Goal: Task Accomplishment & Management: Manage account settings

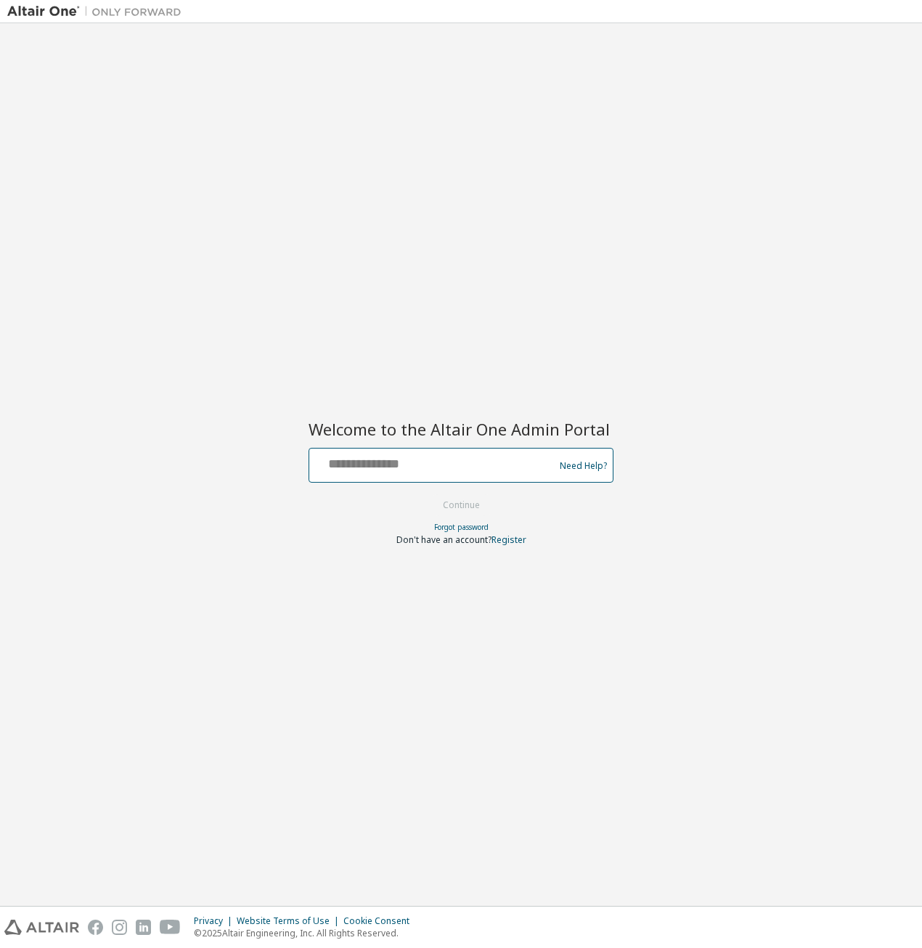
click at [423, 473] on div at bounding box center [433, 466] width 237 height 28
click at [424, 464] on input "text" at bounding box center [433, 462] width 237 height 21
type input "**********"
click at [465, 512] on button "Continue" at bounding box center [462, 506] width 68 height 22
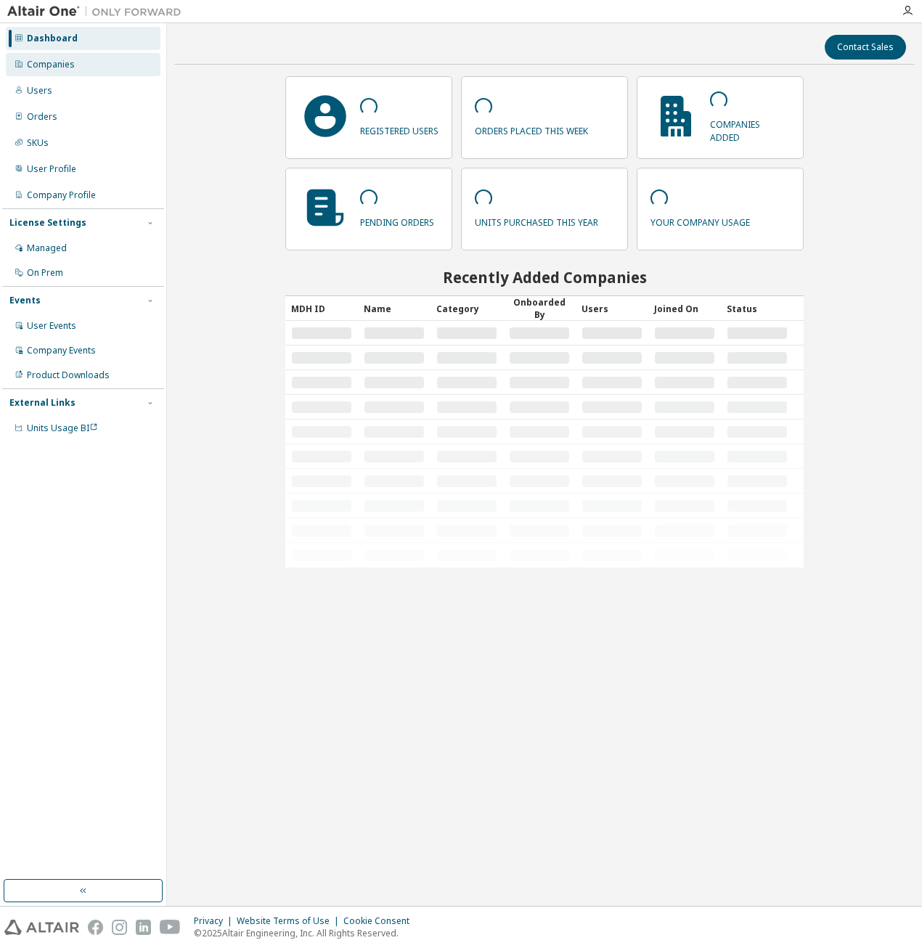
click at [67, 62] on div "Companies" at bounding box center [51, 65] width 48 height 12
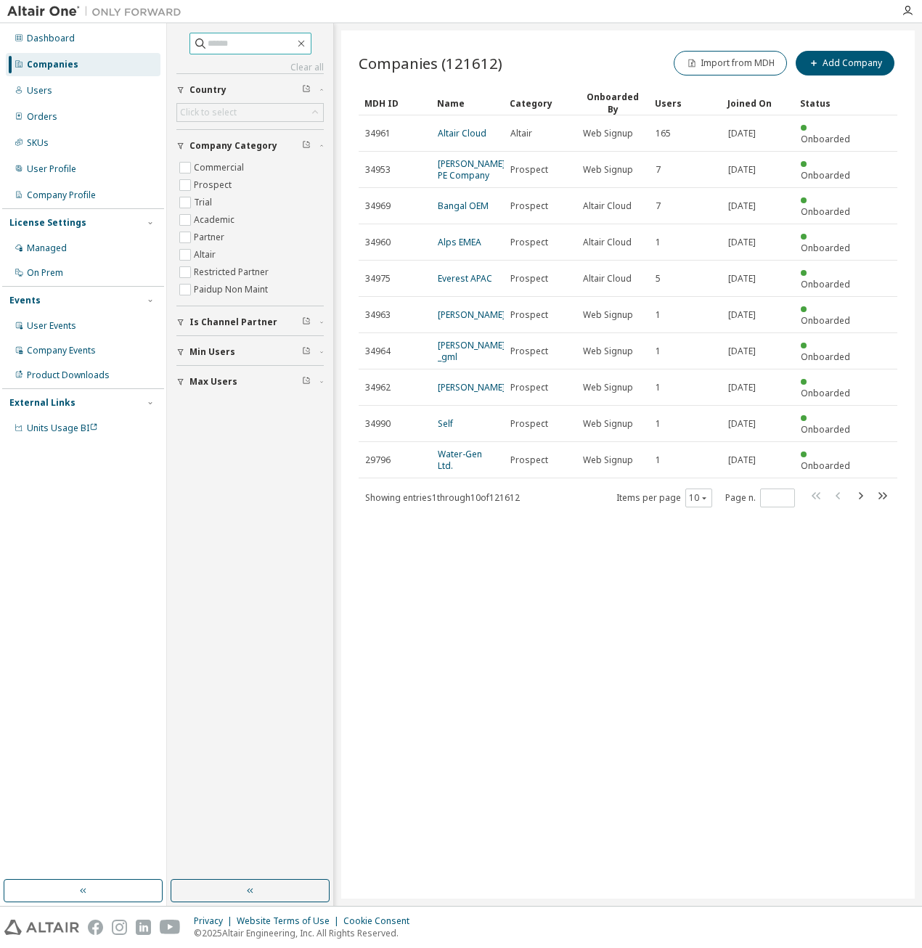
click at [221, 44] on input "text" at bounding box center [251, 43] width 87 height 15
type input "******"
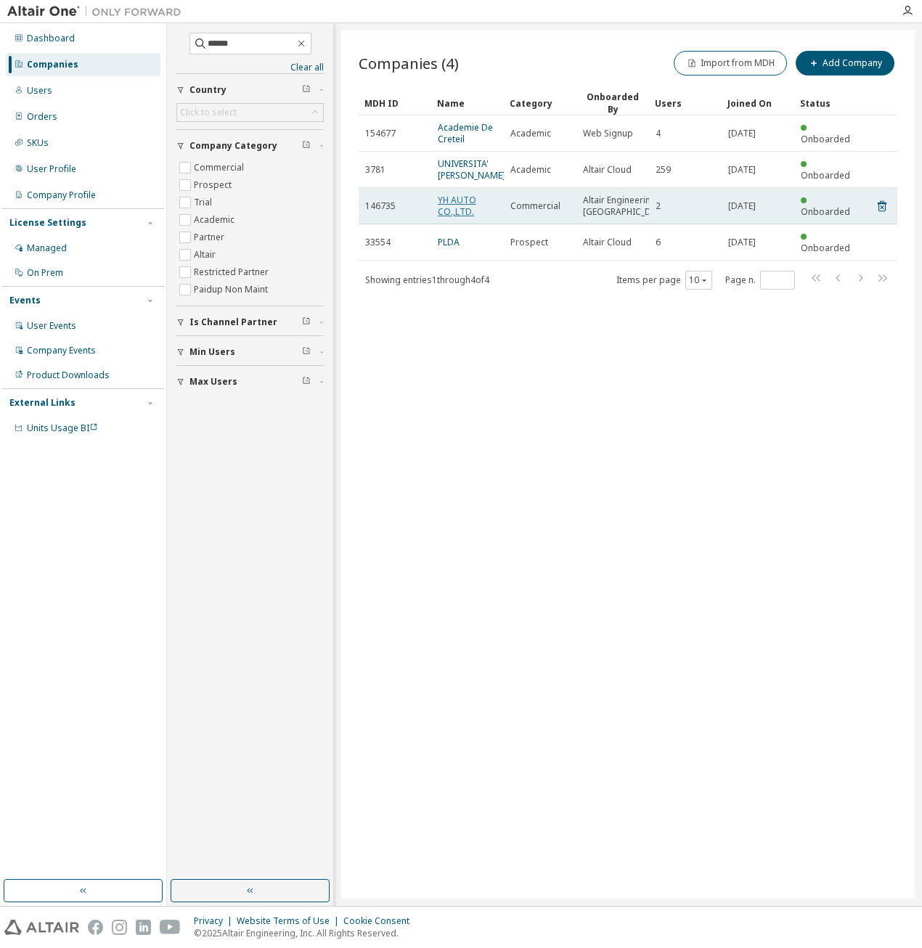
click at [460, 218] on link "YH AUTO CO.,LTD." at bounding box center [457, 206] width 38 height 24
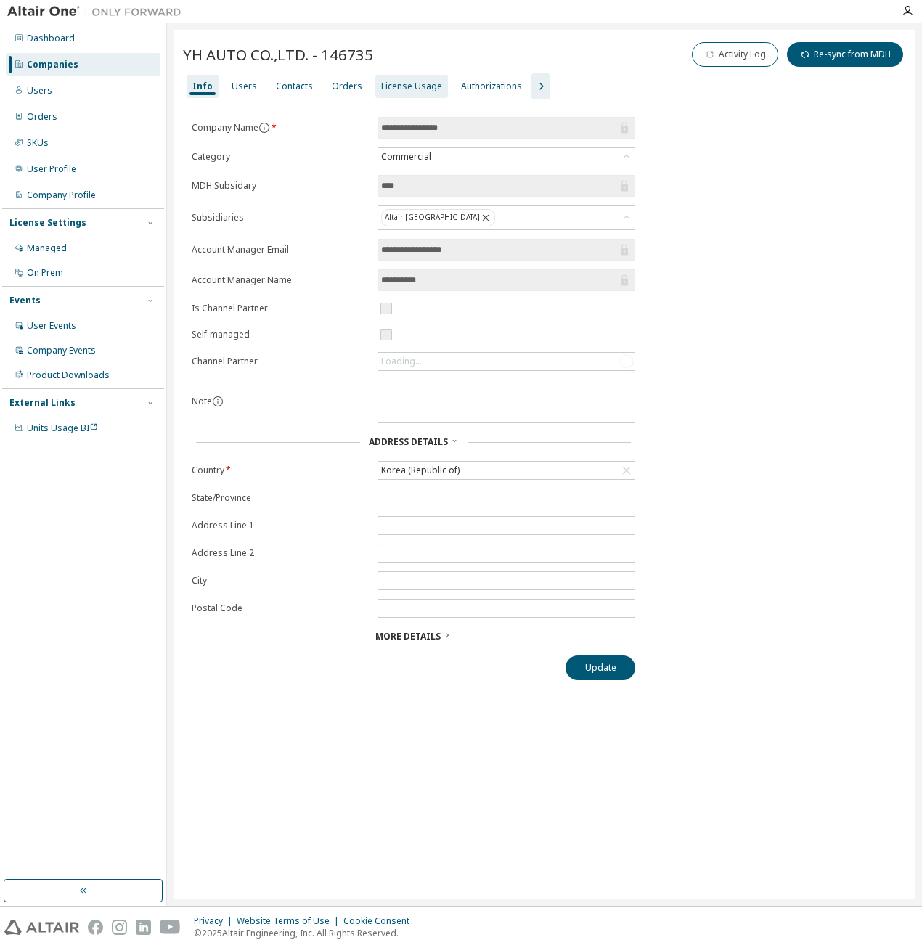
click at [394, 84] on div "License Usage" at bounding box center [411, 87] width 61 height 12
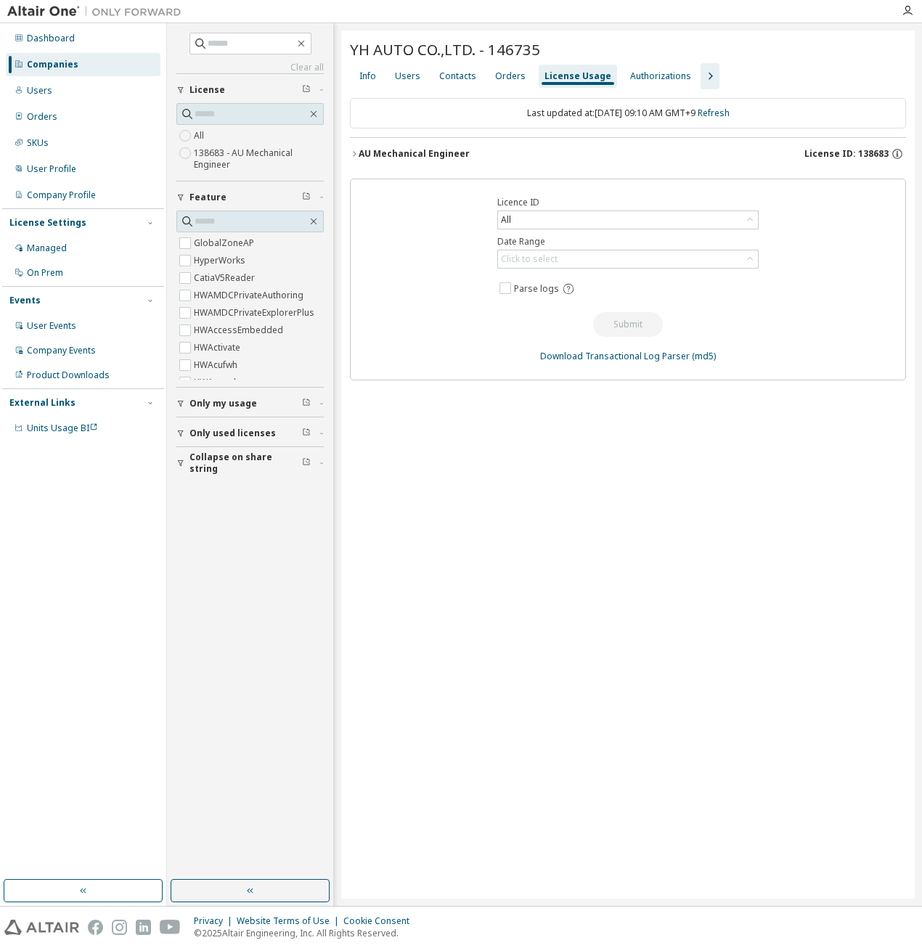
click at [868, 155] on span "License ID: 138683" at bounding box center [847, 154] width 84 height 12
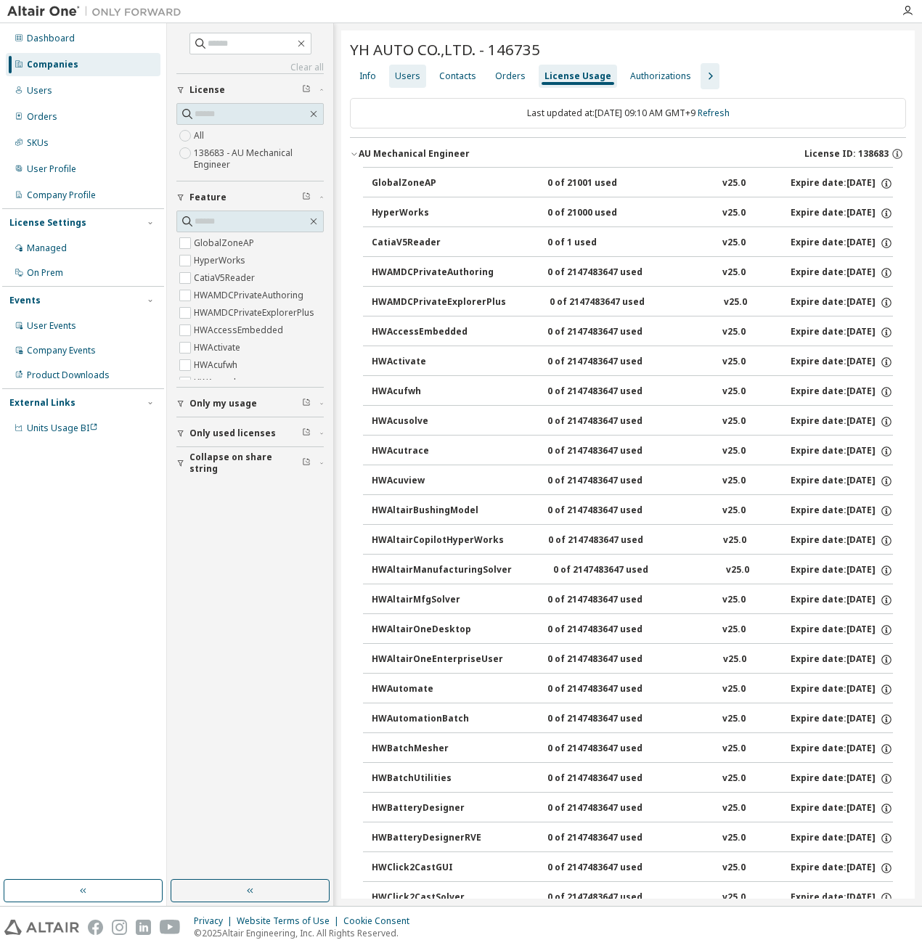
click at [411, 86] on div "Users" at bounding box center [407, 76] width 37 height 23
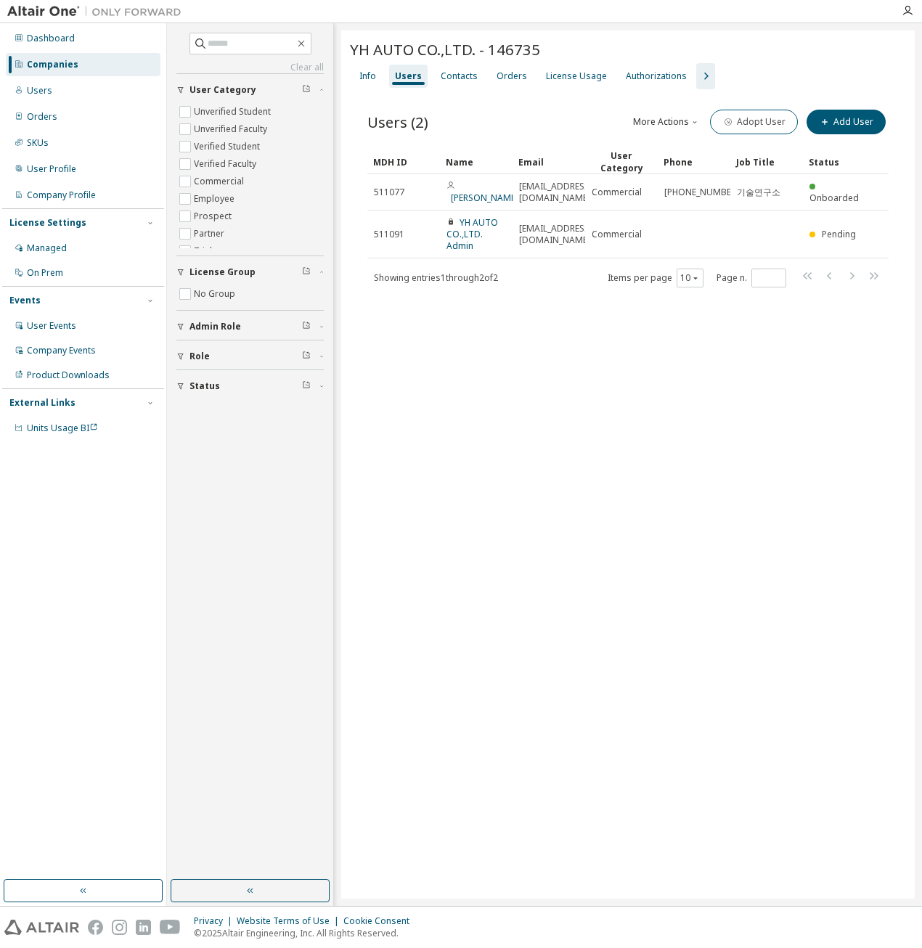
click at [526, 473] on div "YH AUTO CO.,LTD. - 146735 Clear Load Save Save As Field Operator Value Select f…" at bounding box center [628, 464] width 574 height 868
click at [73, 65] on div "Companies" at bounding box center [53, 65] width 52 height 12
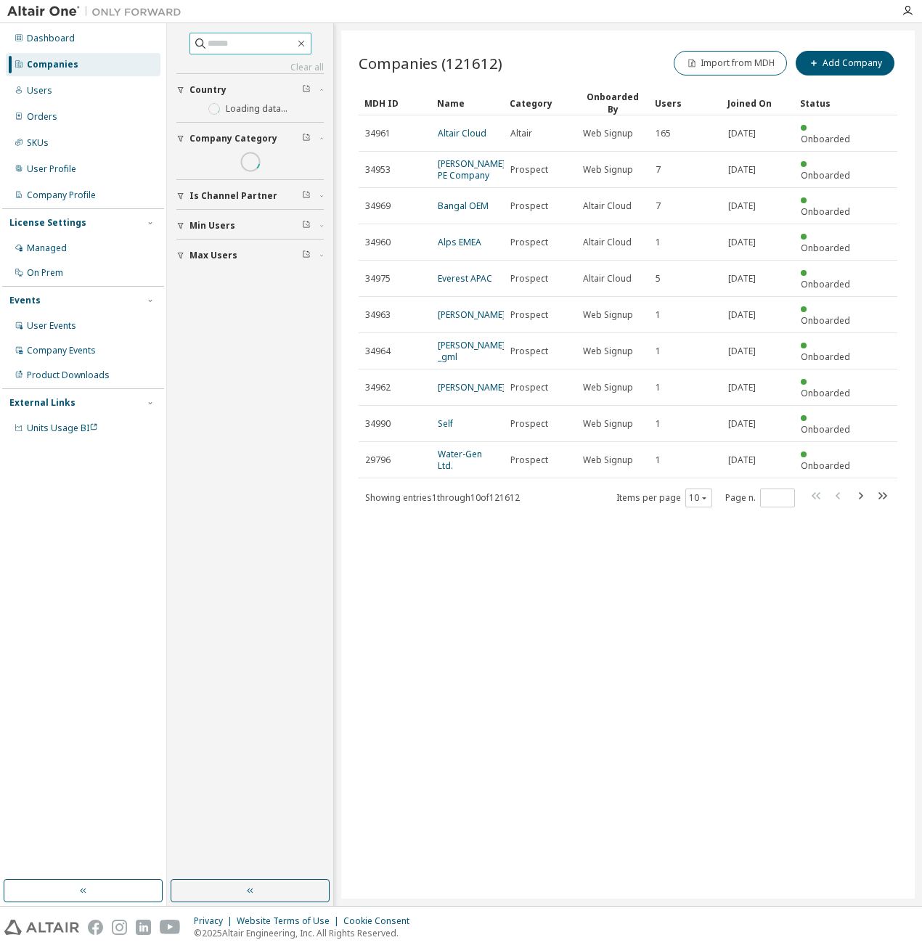
click at [224, 51] on span at bounding box center [251, 44] width 122 height 22
click at [223, 43] on input "text" at bounding box center [251, 43] width 87 height 15
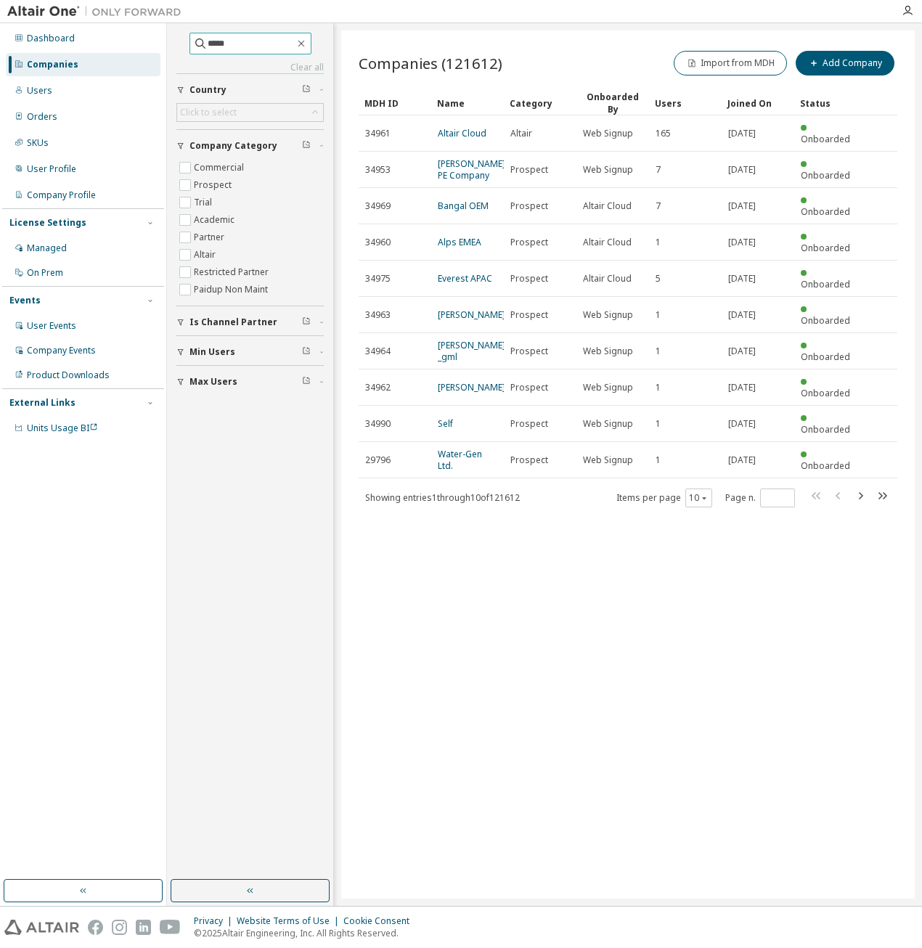
type input "*****"
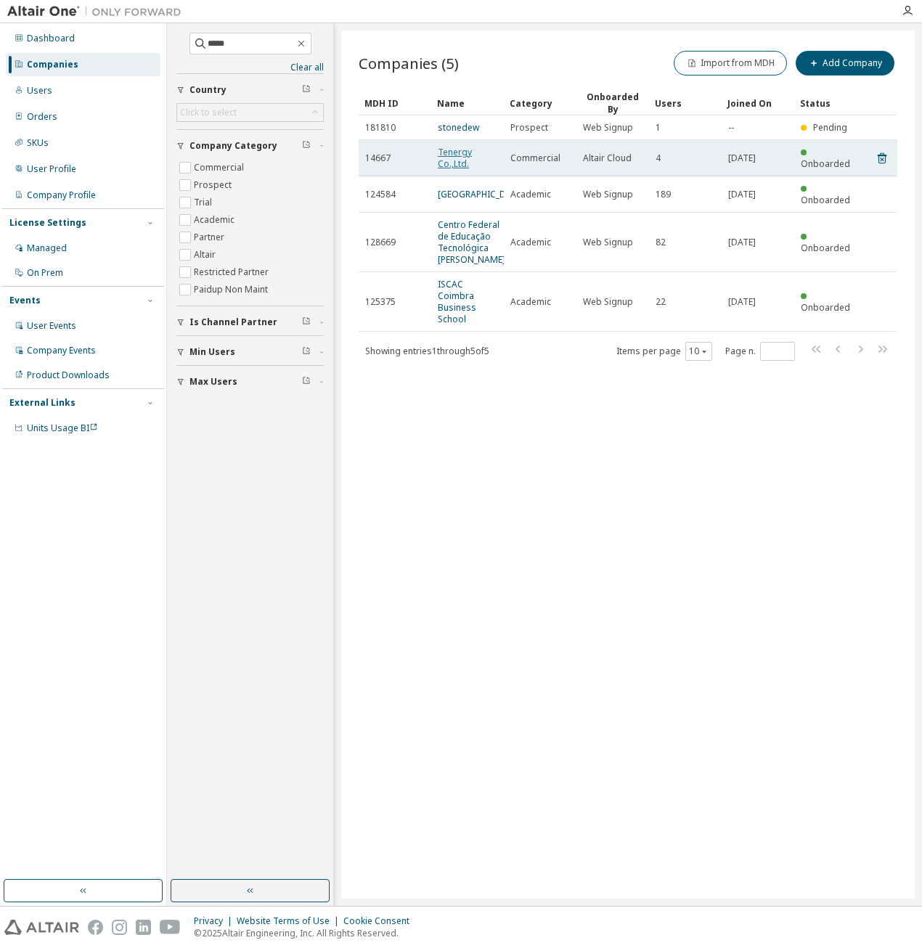
click at [449, 156] on link "Tenergy Co.,Ltd." at bounding box center [455, 158] width 34 height 24
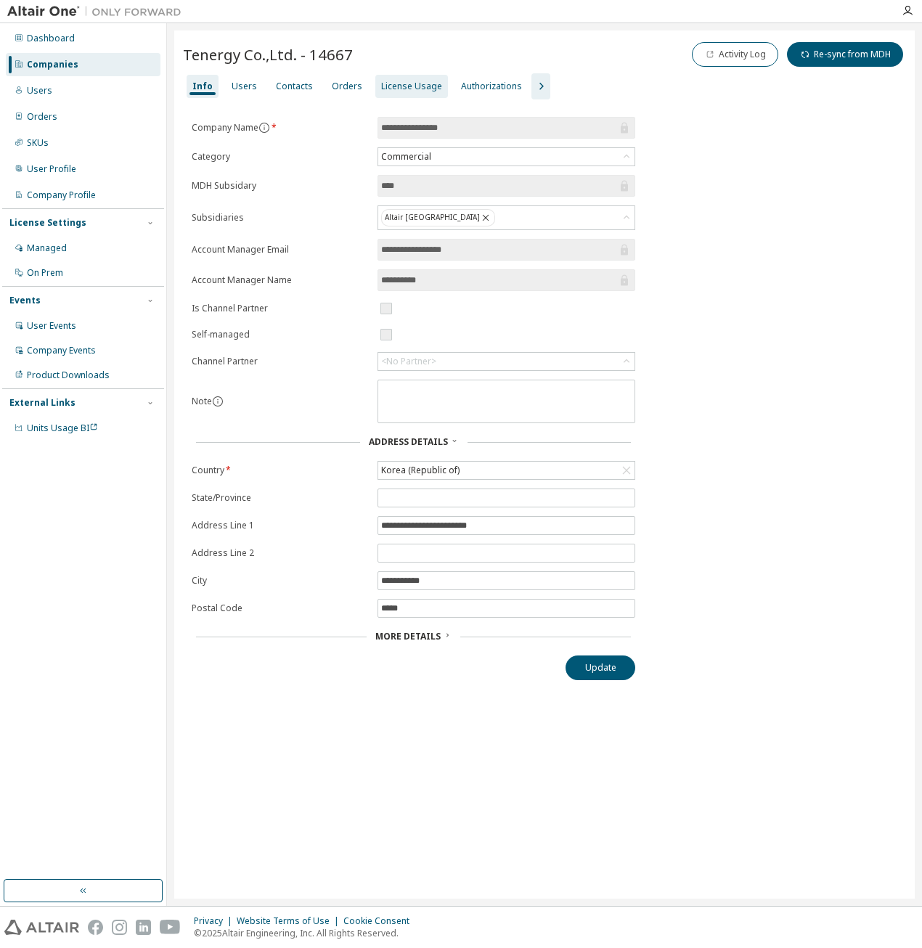
click at [381, 86] on div "License Usage" at bounding box center [411, 87] width 61 height 12
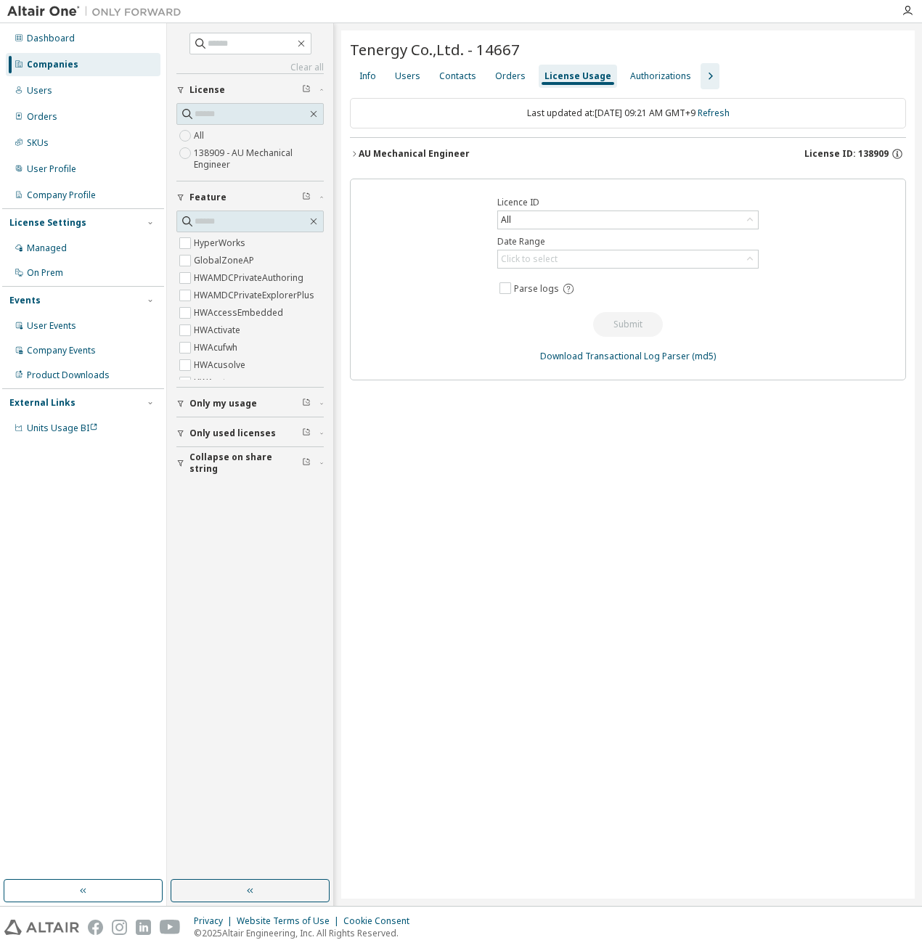
click at [870, 150] on span "License ID: 138909" at bounding box center [847, 154] width 84 height 12
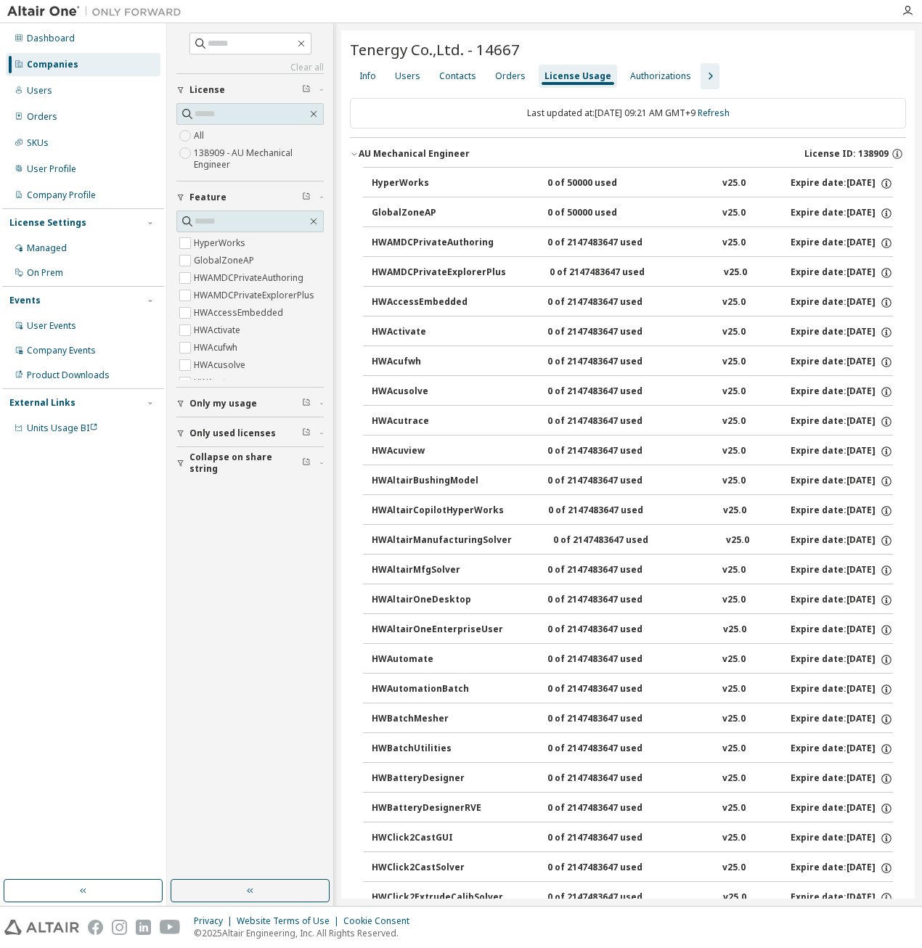
click at [51, 62] on div "Companies" at bounding box center [53, 65] width 52 height 12
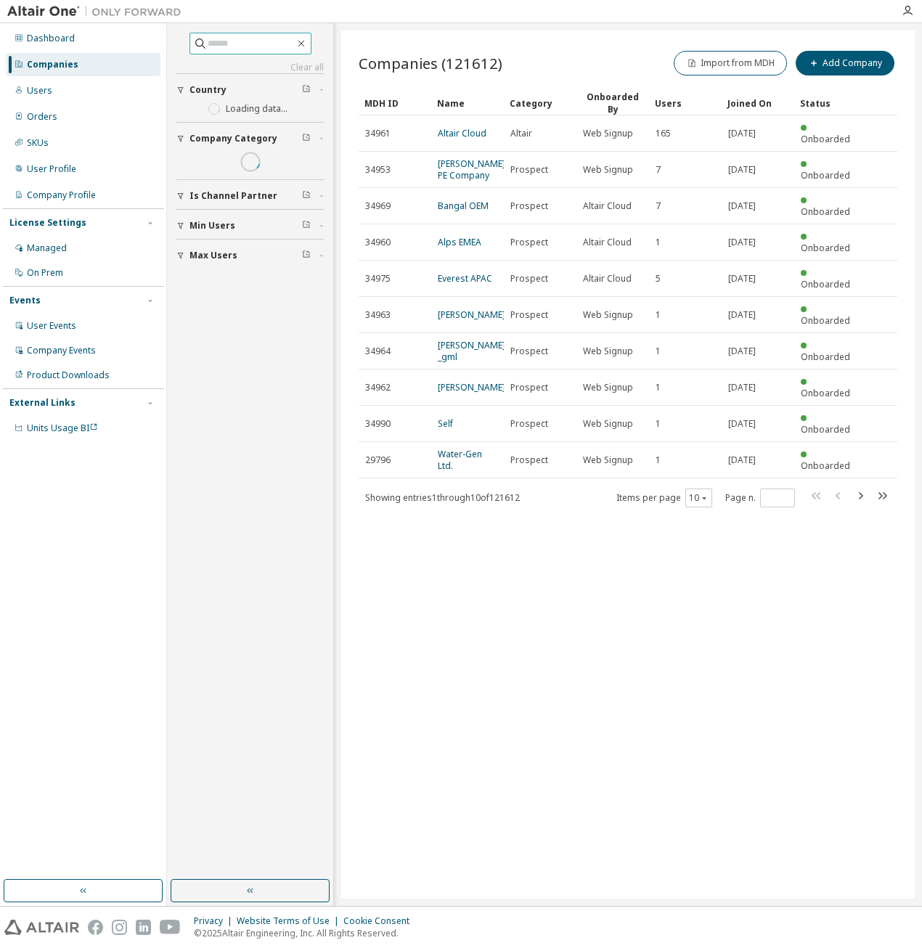
click at [237, 44] on input "text" at bounding box center [251, 43] width 87 height 15
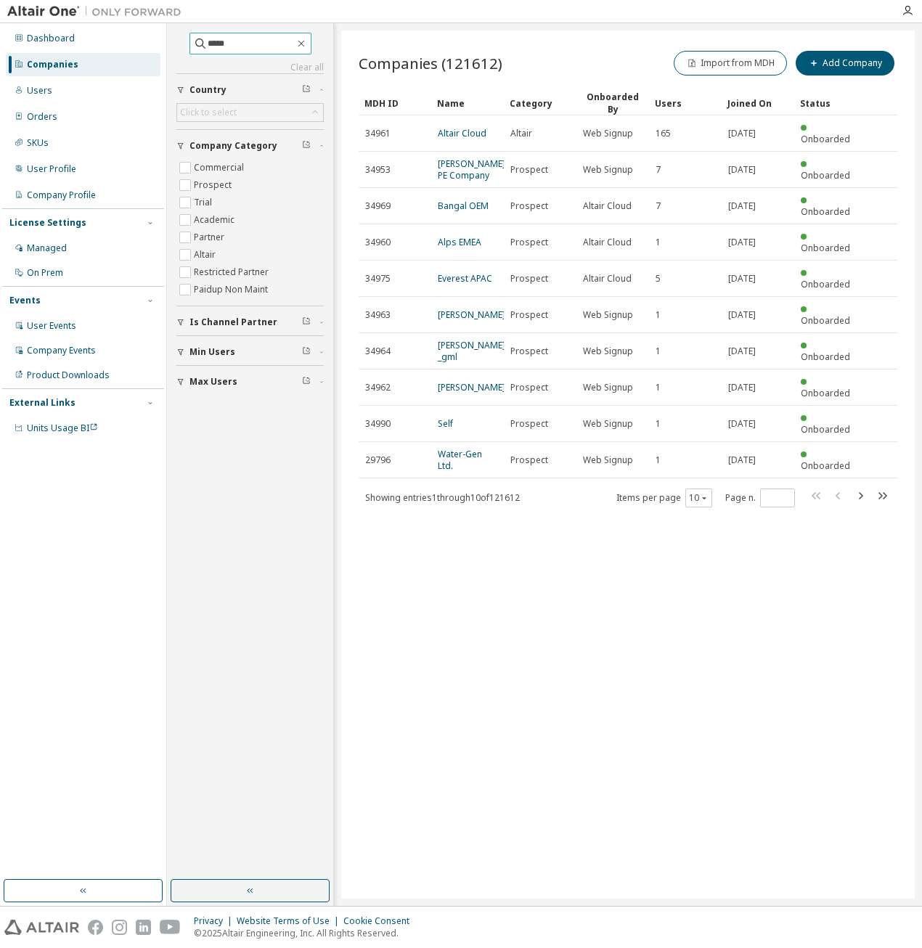
type input "*****"
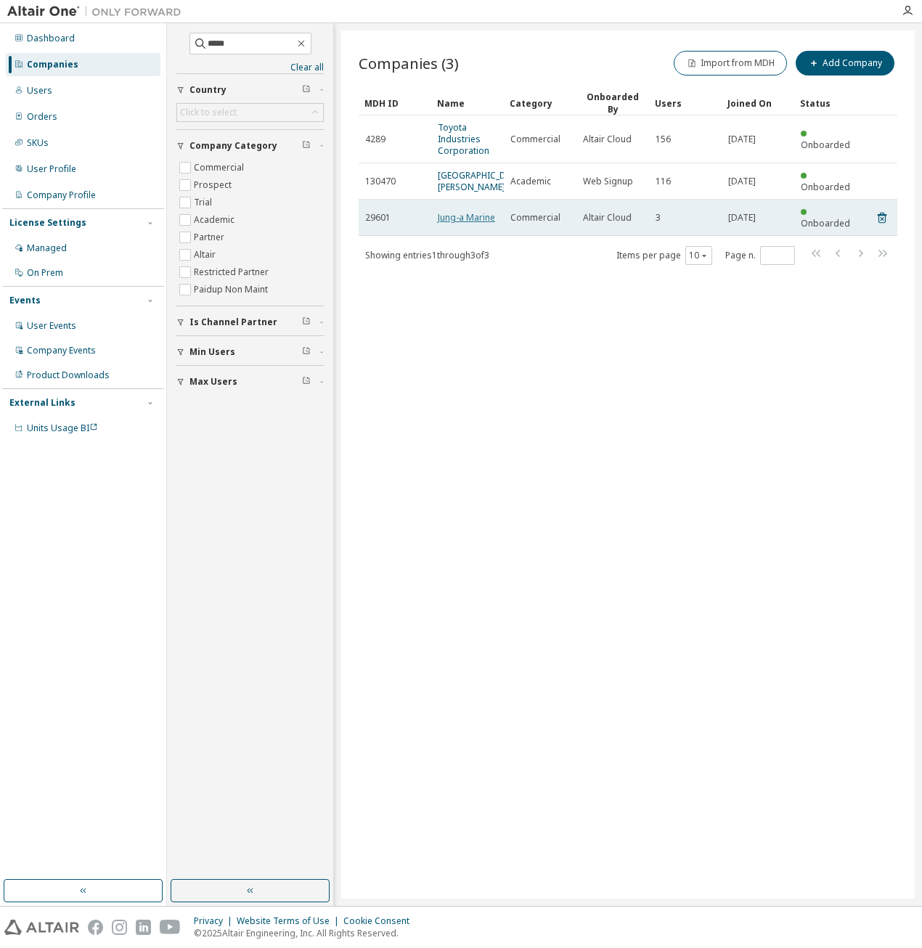
click at [466, 211] on link "Jung-a Marine" at bounding box center [466, 217] width 57 height 12
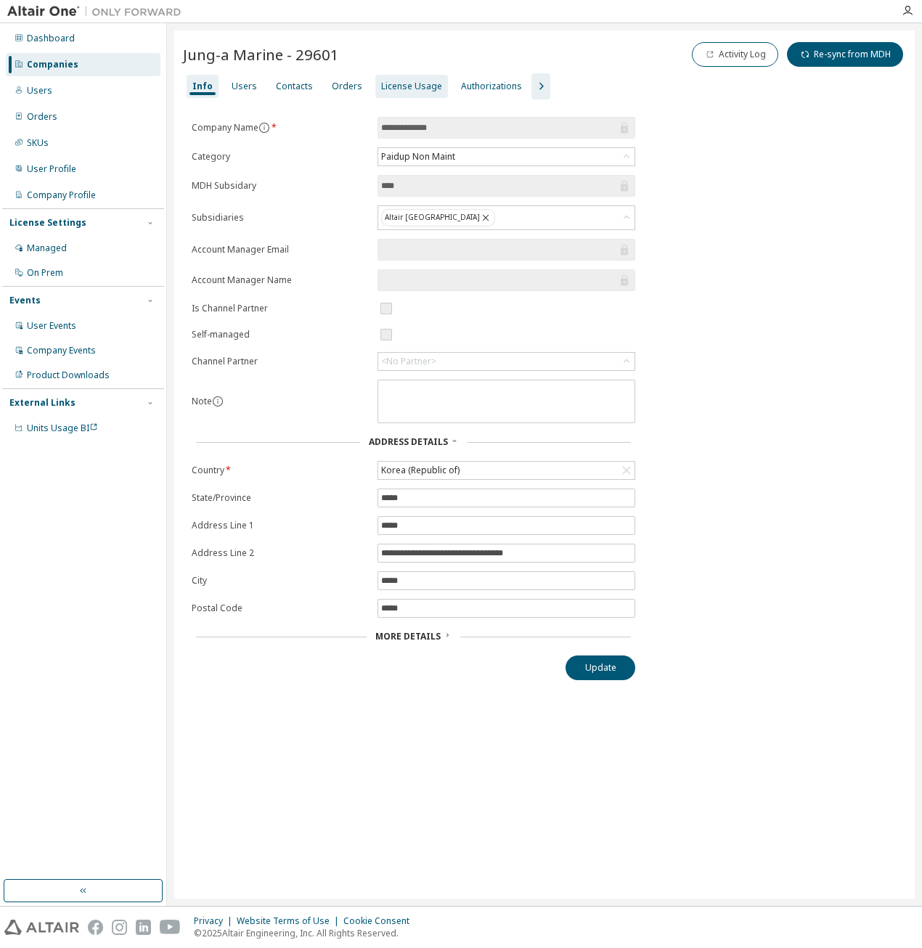
click at [396, 85] on div "License Usage" at bounding box center [411, 87] width 61 height 12
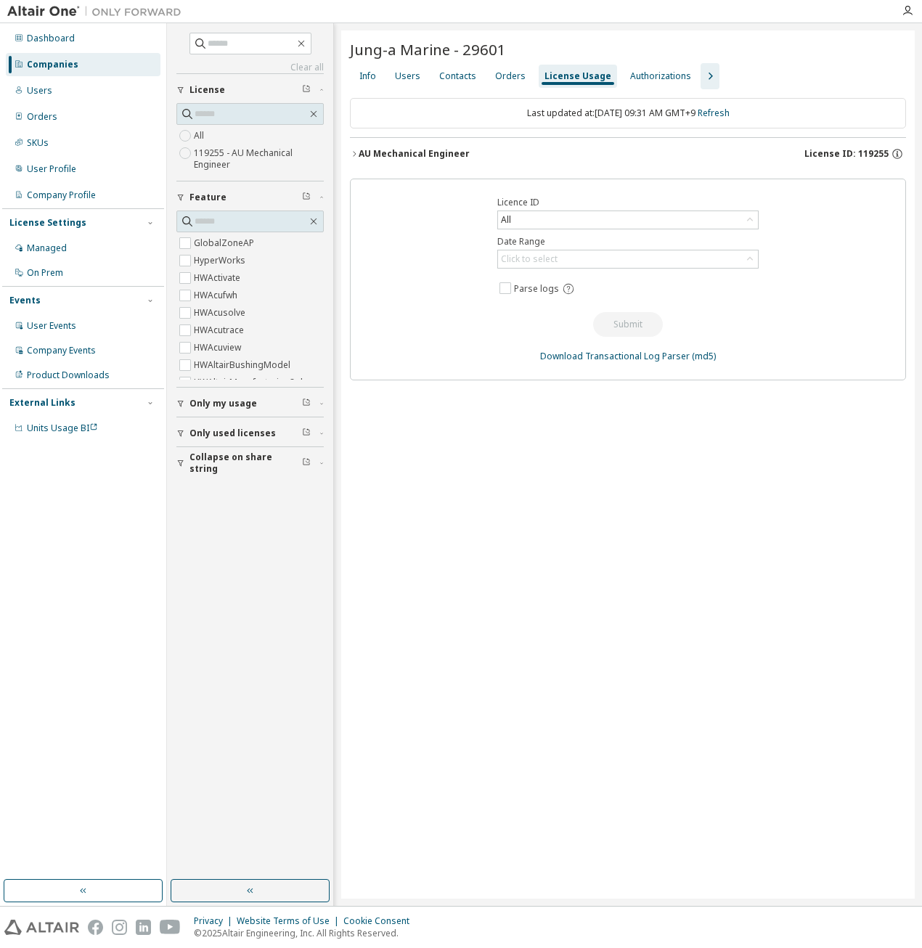
click at [884, 152] on span "License ID: 119255" at bounding box center [847, 154] width 84 height 12
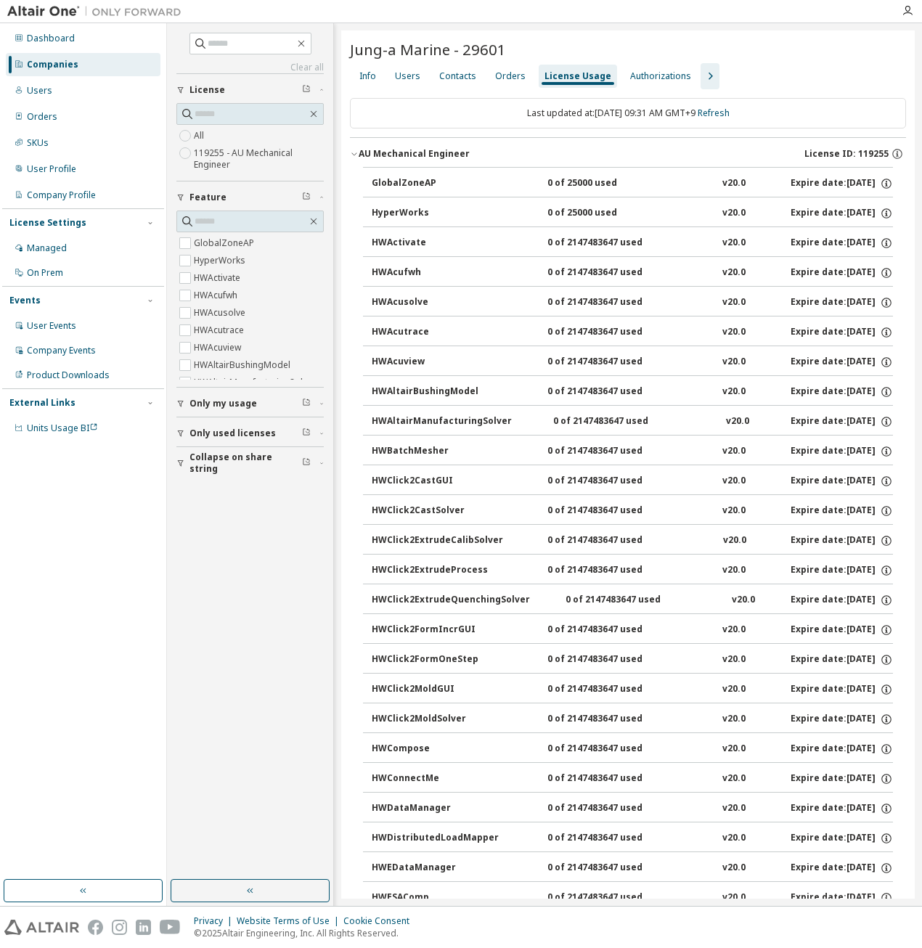
click at [73, 60] on div "Companies" at bounding box center [53, 65] width 52 height 12
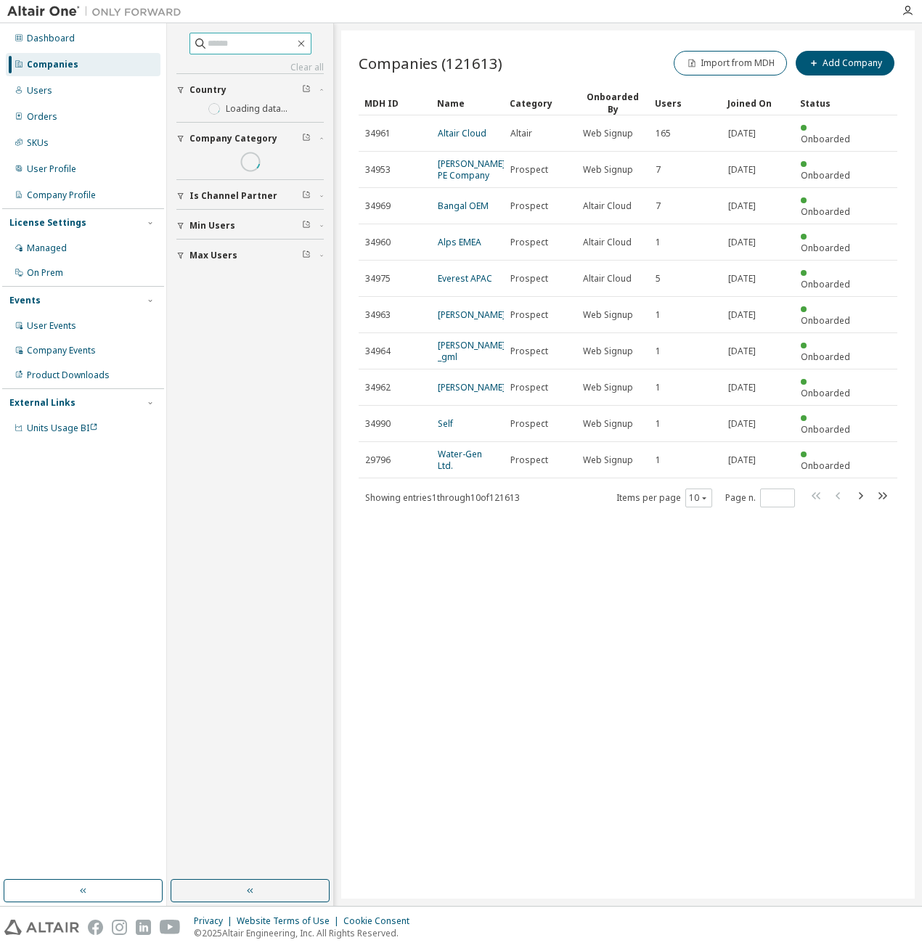
click at [253, 49] on input "text" at bounding box center [251, 43] width 87 height 15
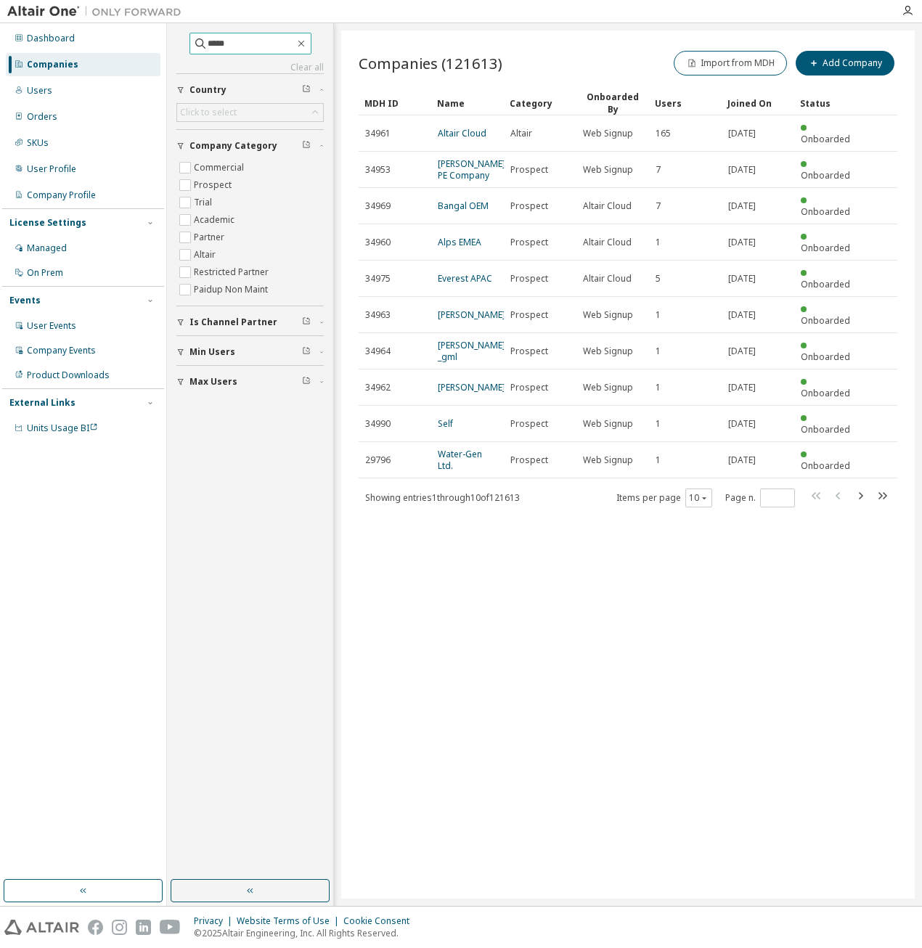
type input "*****"
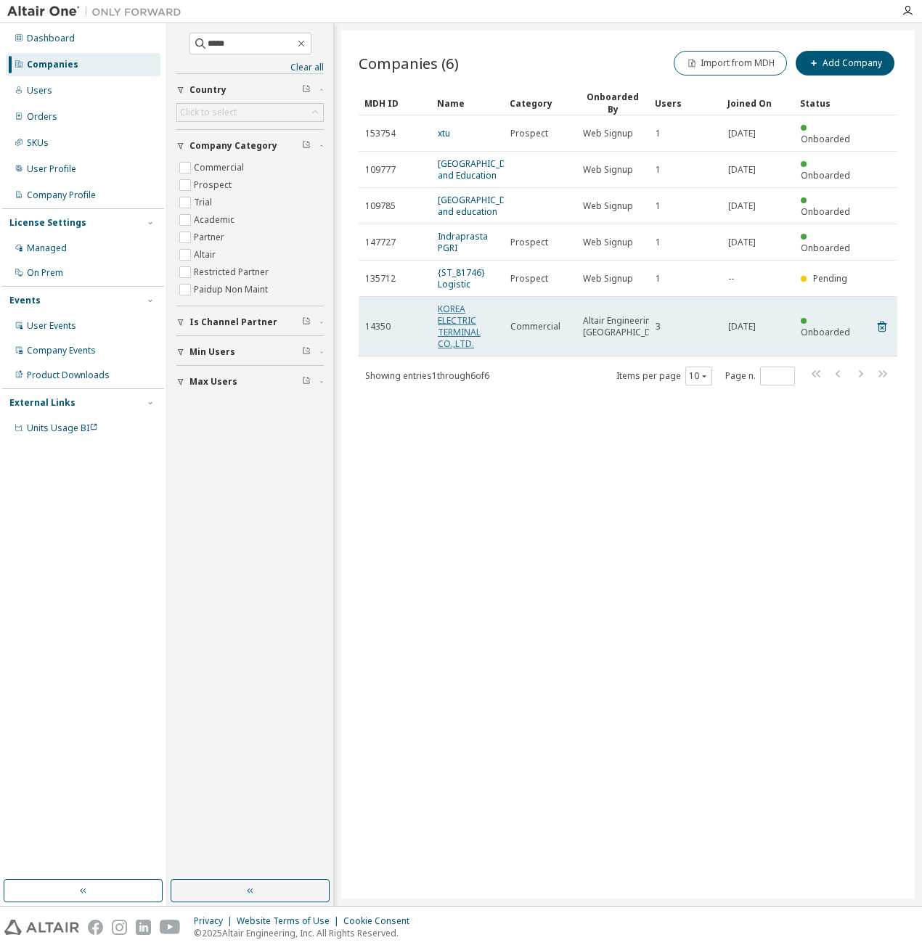
click at [453, 348] on link "KOREA ELECTRIC TERMINAL CO.,LTD." at bounding box center [459, 326] width 43 height 47
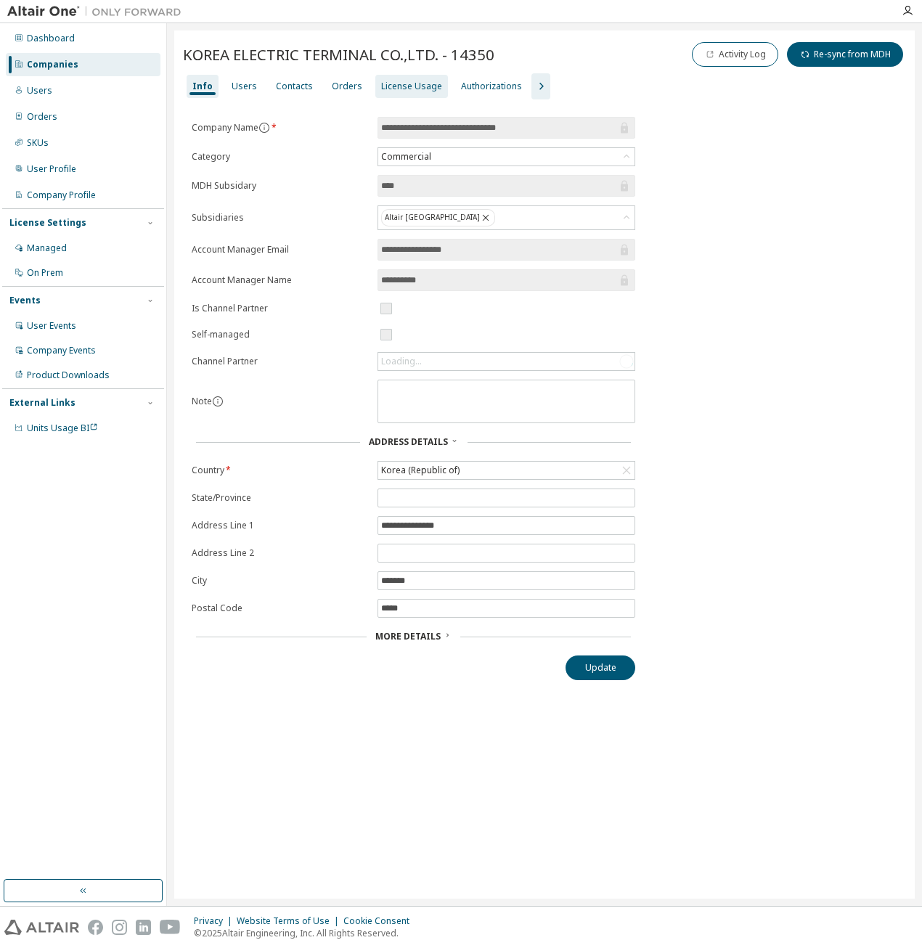
click at [408, 81] on div "License Usage" at bounding box center [411, 87] width 61 height 12
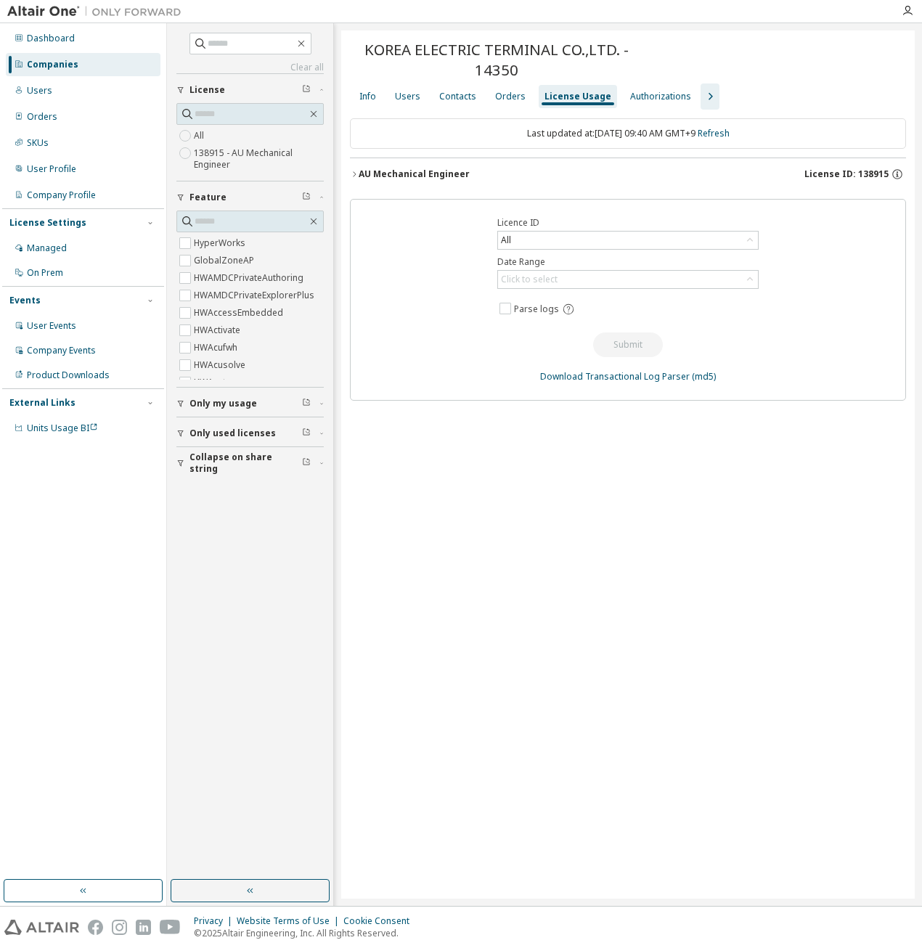
click at [870, 173] on span "License ID: 138915" at bounding box center [847, 174] width 84 height 12
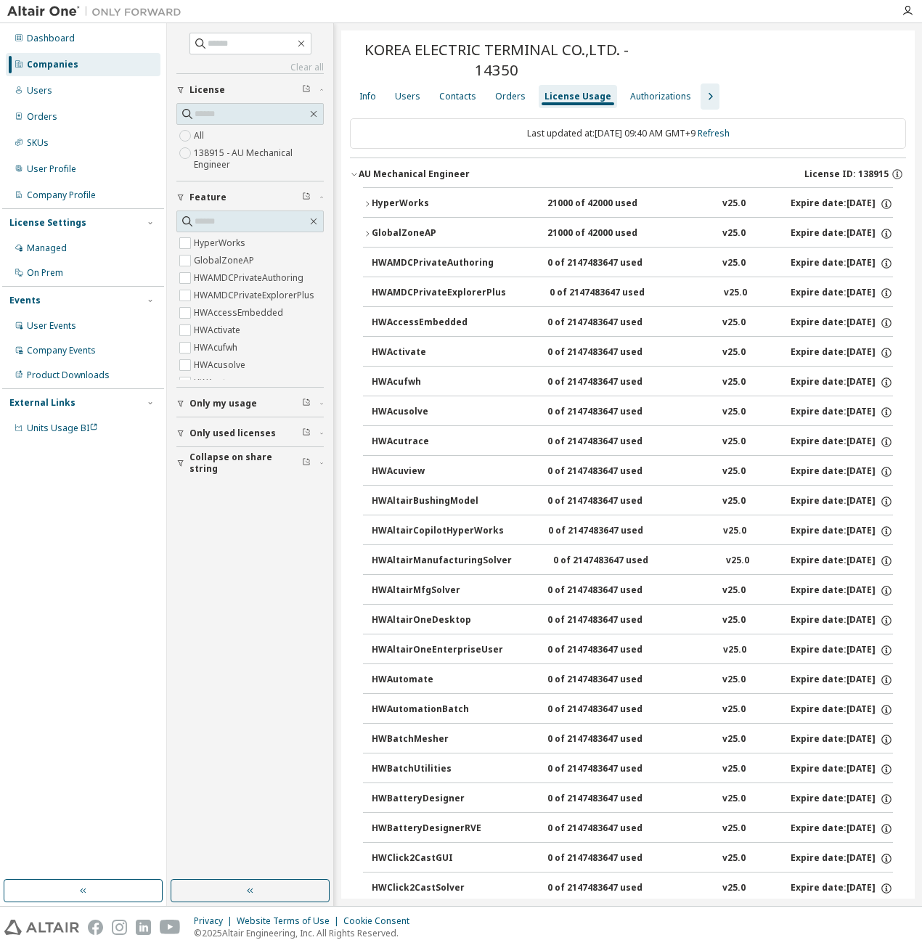
click at [86, 59] on div "Companies" at bounding box center [83, 64] width 155 height 23
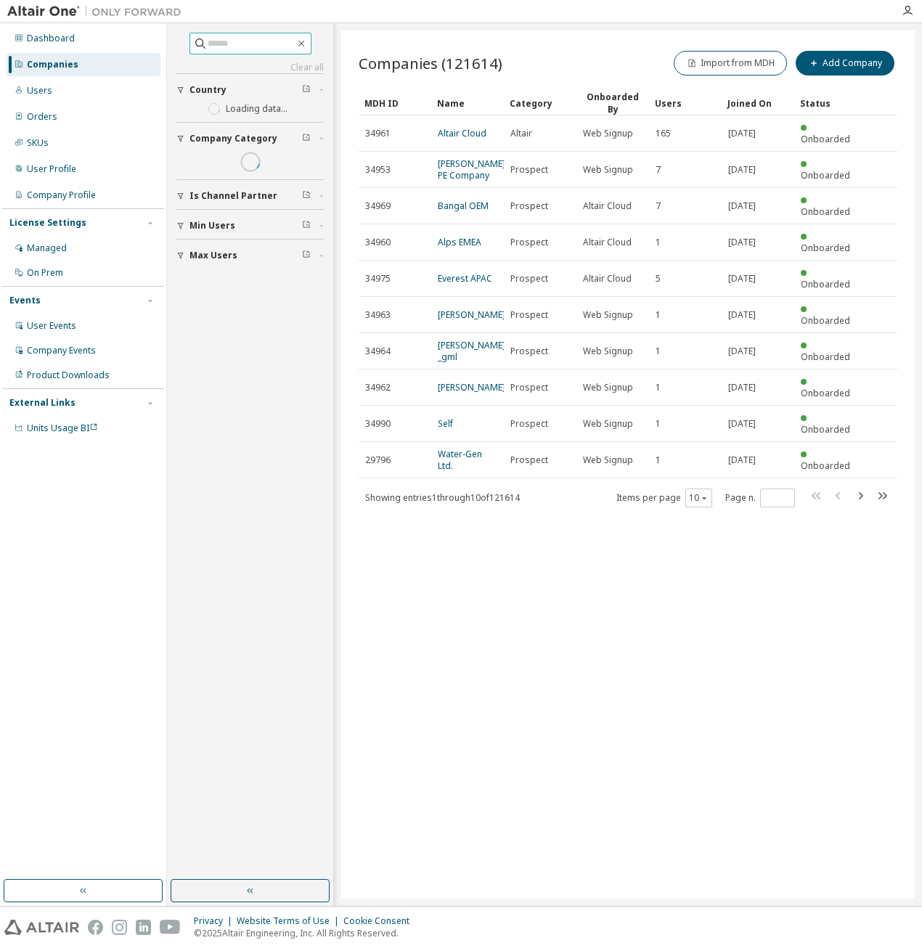
click at [213, 41] on input "text" at bounding box center [251, 43] width 87 height 15
type input "*****"
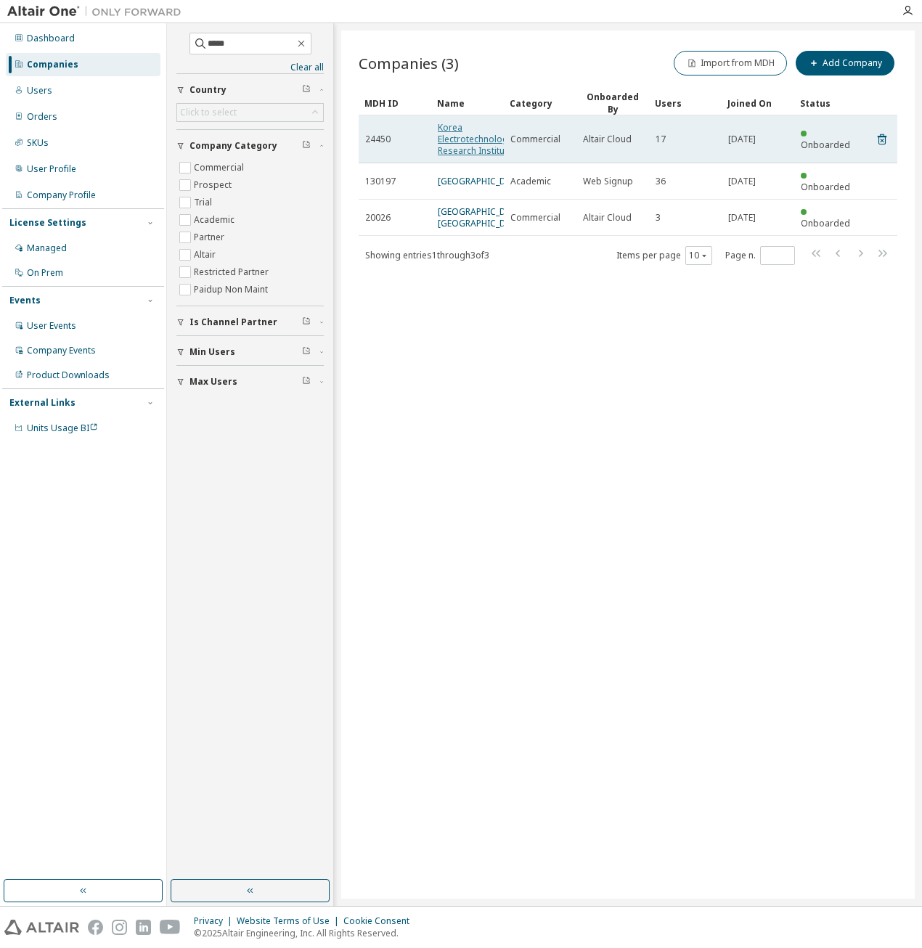
click at [453, 139] on link "Korea Electrotechnology Research Institute" at bounding box center [475, 139] width 75 height 36
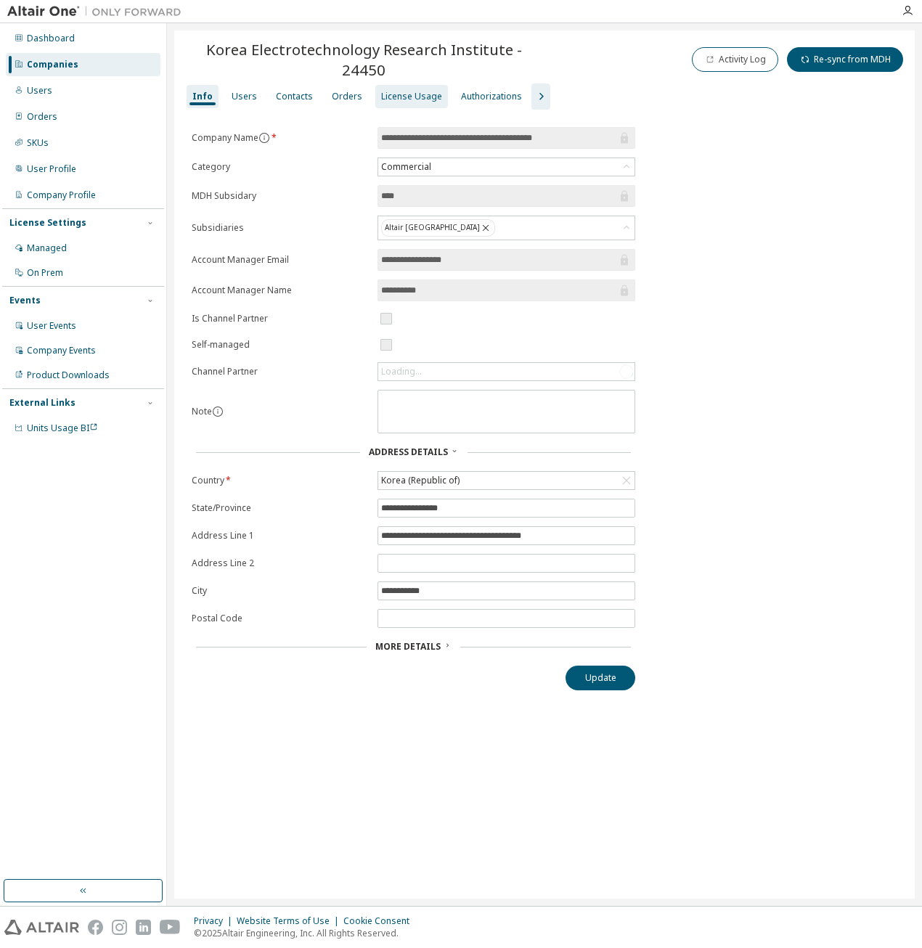
click at [398, 91] on div "License Usage" at bounding box center [411, 97] width 61 height 12
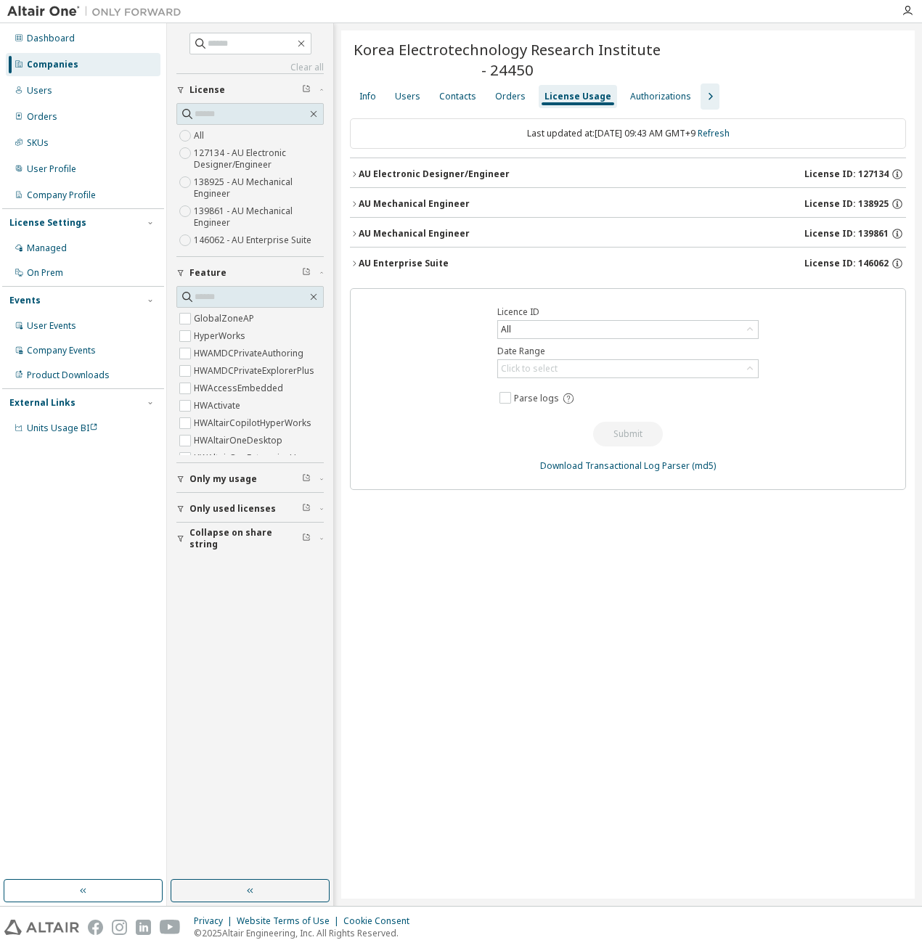
click at [77, 58] on div "Companies" at bounding box center [83, 64] width 155 height 23
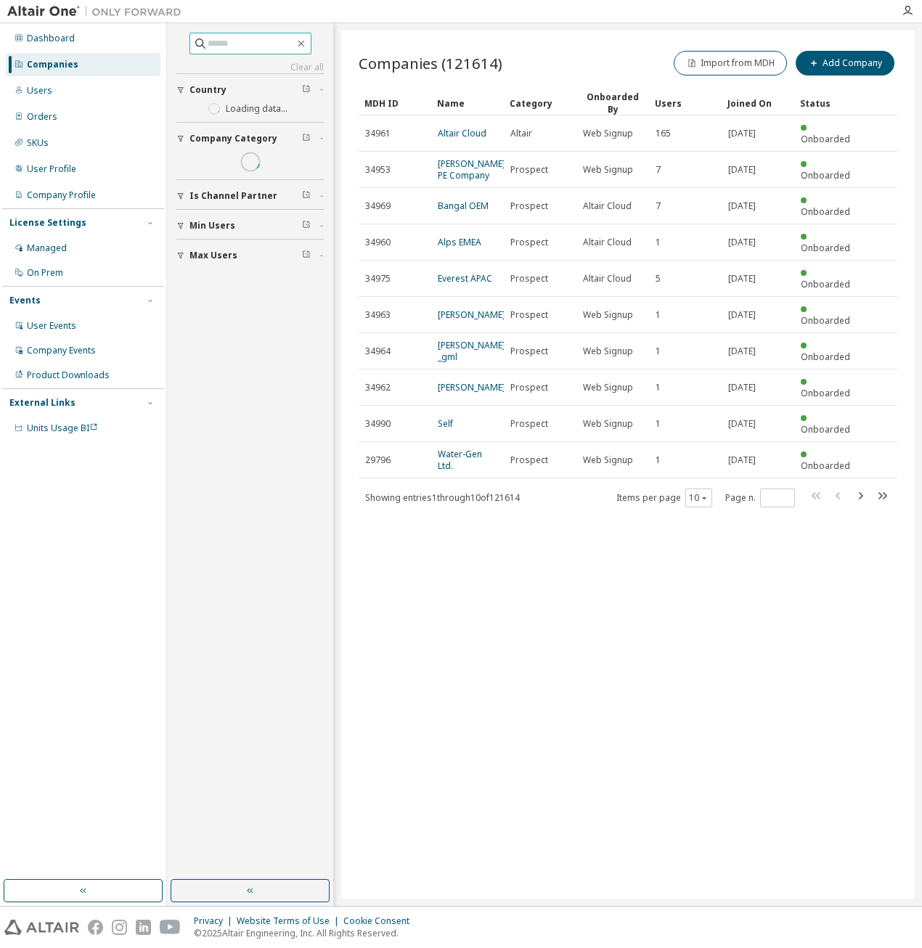
click at [208, 47] on input "text" at bounding box center [251, 43] width 87 height 15
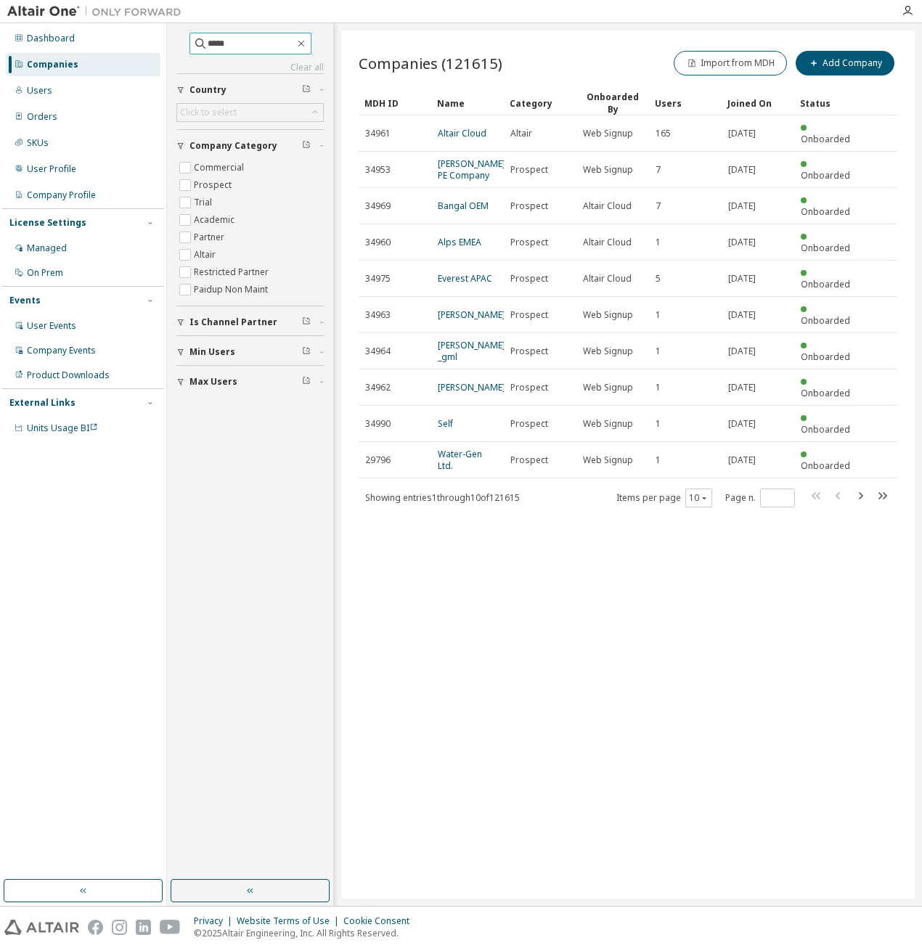
click at [253, 42] on input "*****" at bounding box center [251, 43] width 87 height 15
type input "*****"
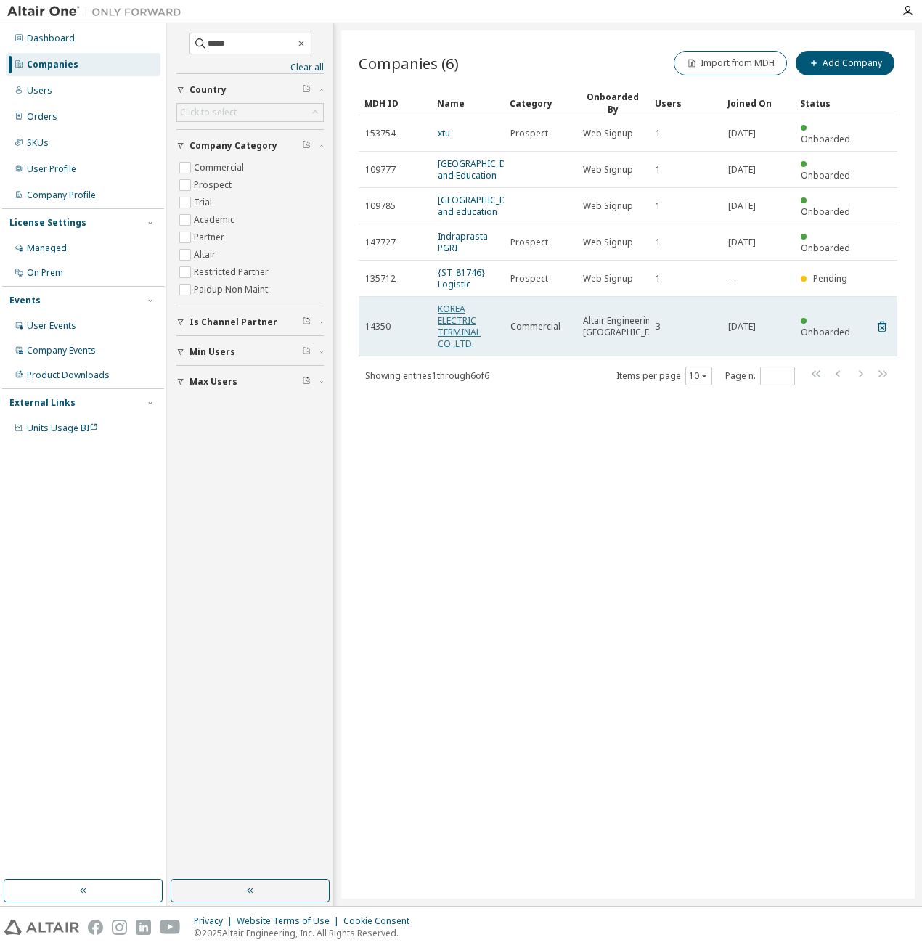
click at [459, 350] on link "KOREA ELECTRIC TERMINAL CO.,LTD." at bounding box center [459, 326] width 43 height 47
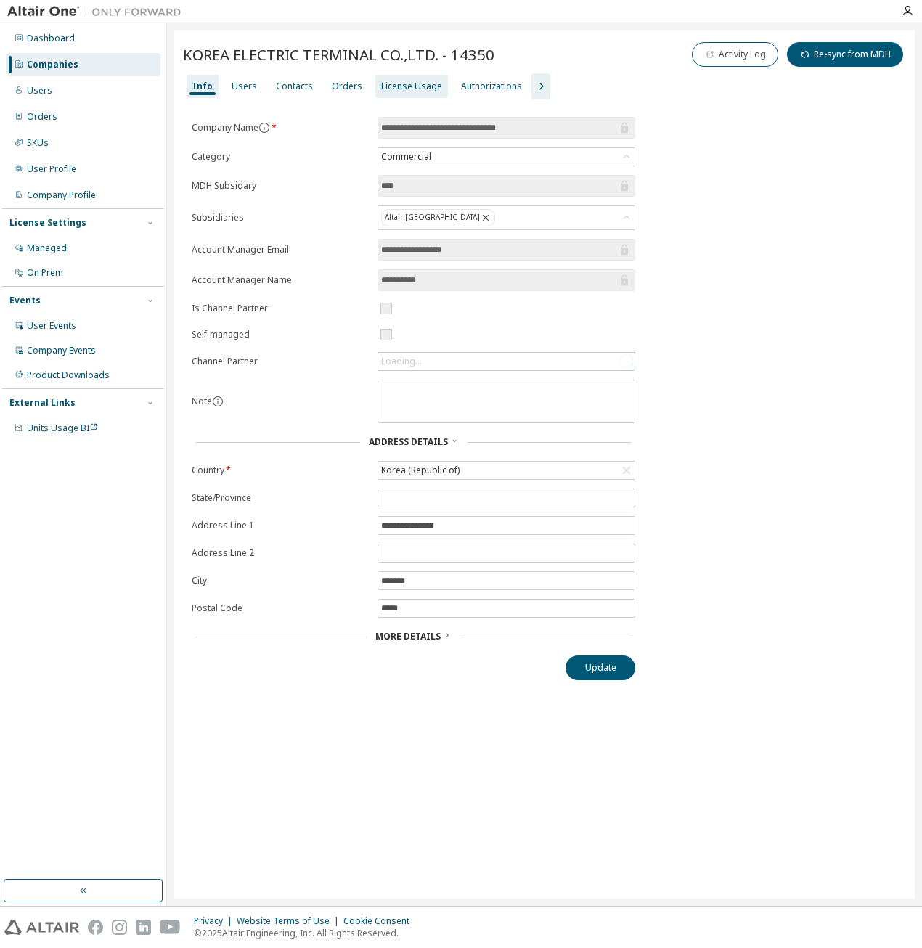
click at [402, 85] on div "License Usage" at bounding box center [411, 87] width 61 height 12
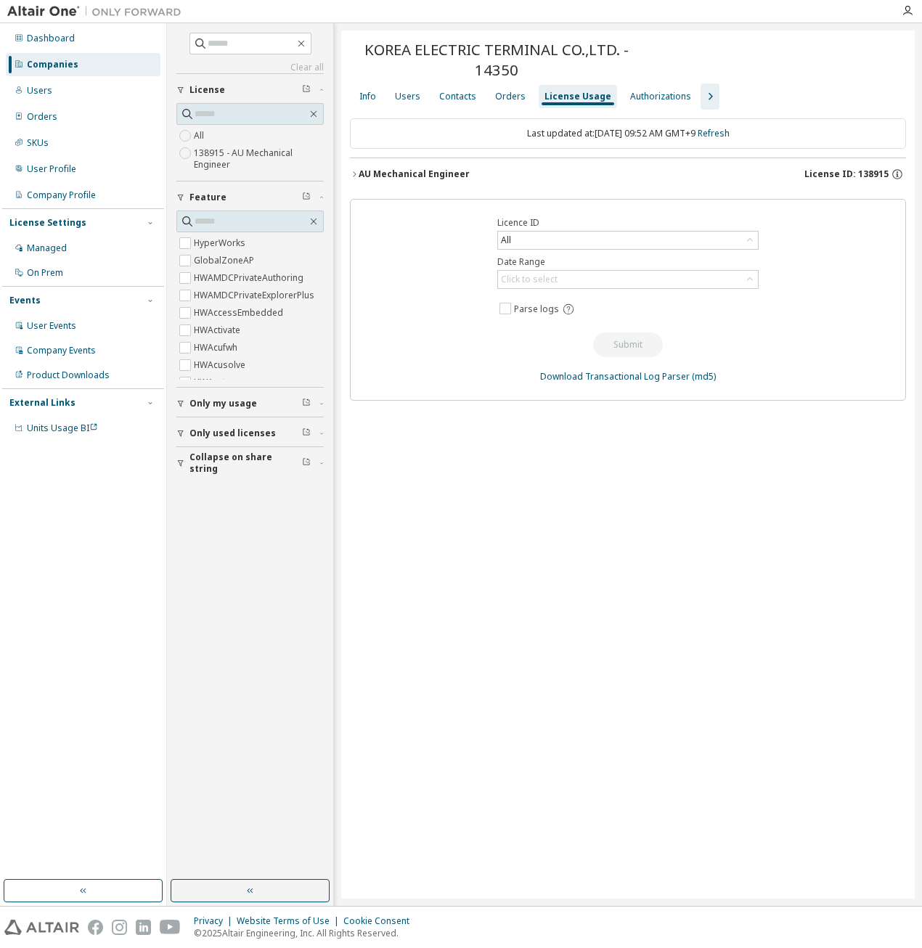
click at [853, 173] on span "License ID: 138915" at bounding box center [847, 174] width 84 height 12
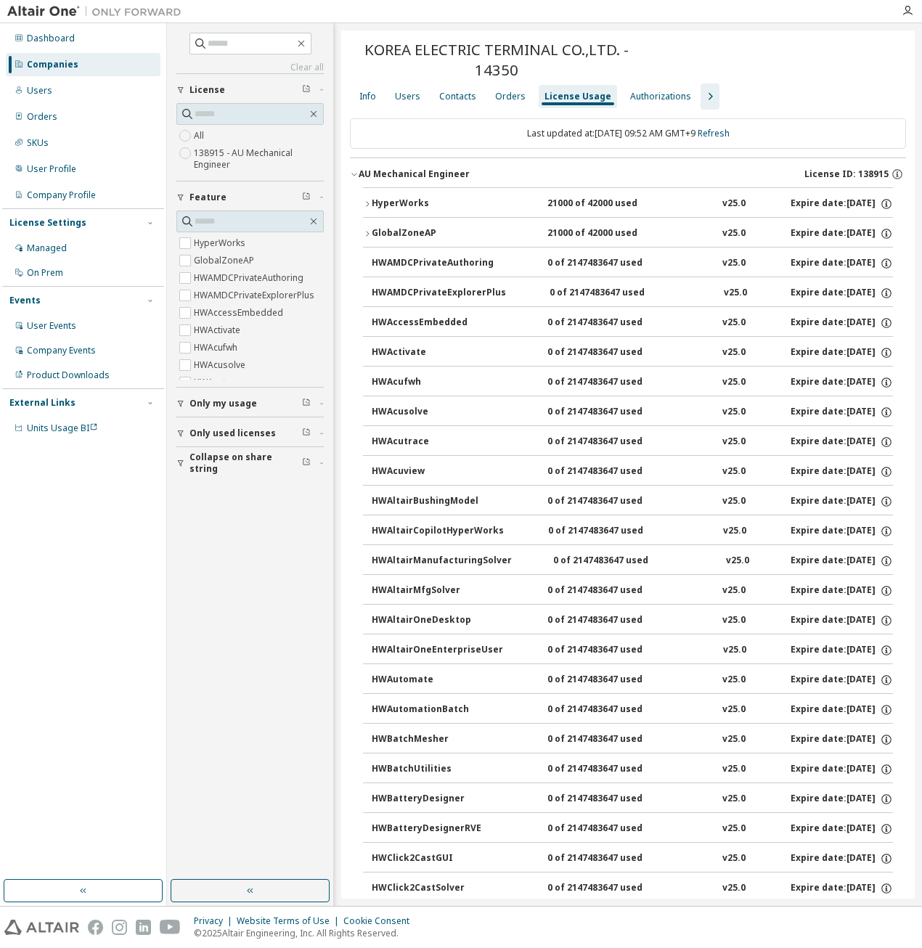
click at [395, 204] on div "HyperWorks" at bounding box center [437, 204] width 131 height 13
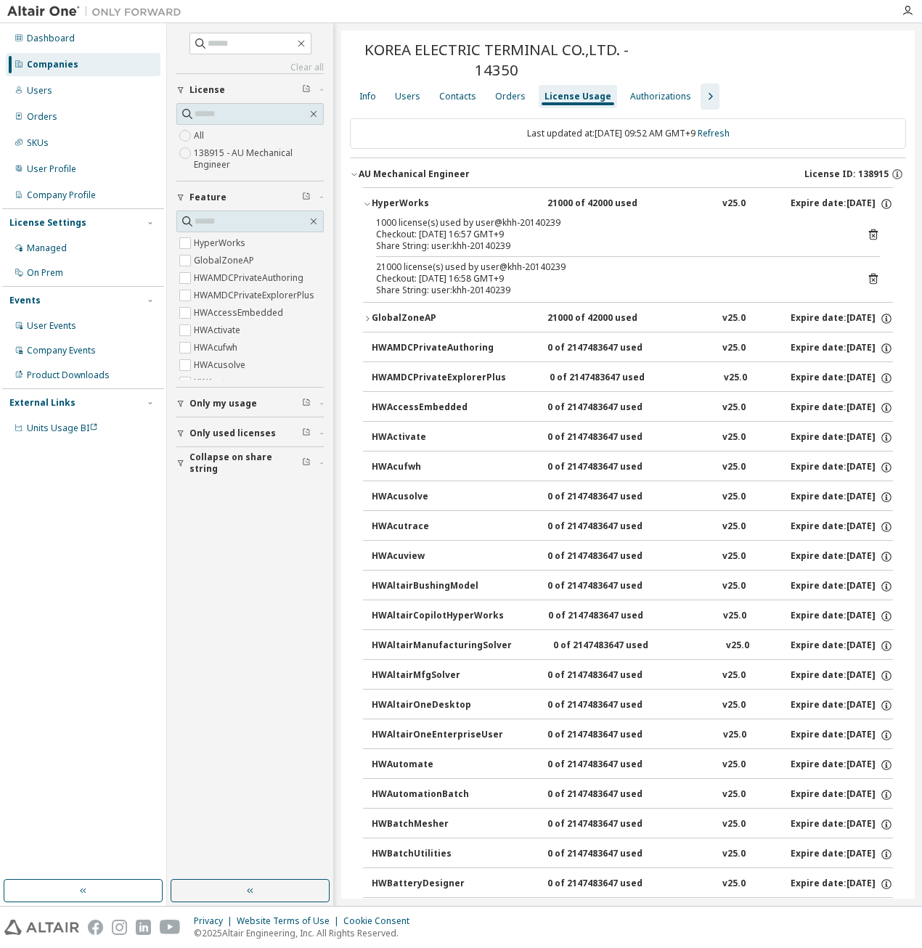
click at [577, 198] on div "21000 of 42000 used" at bounding box center [613, 204] width 131 height 13
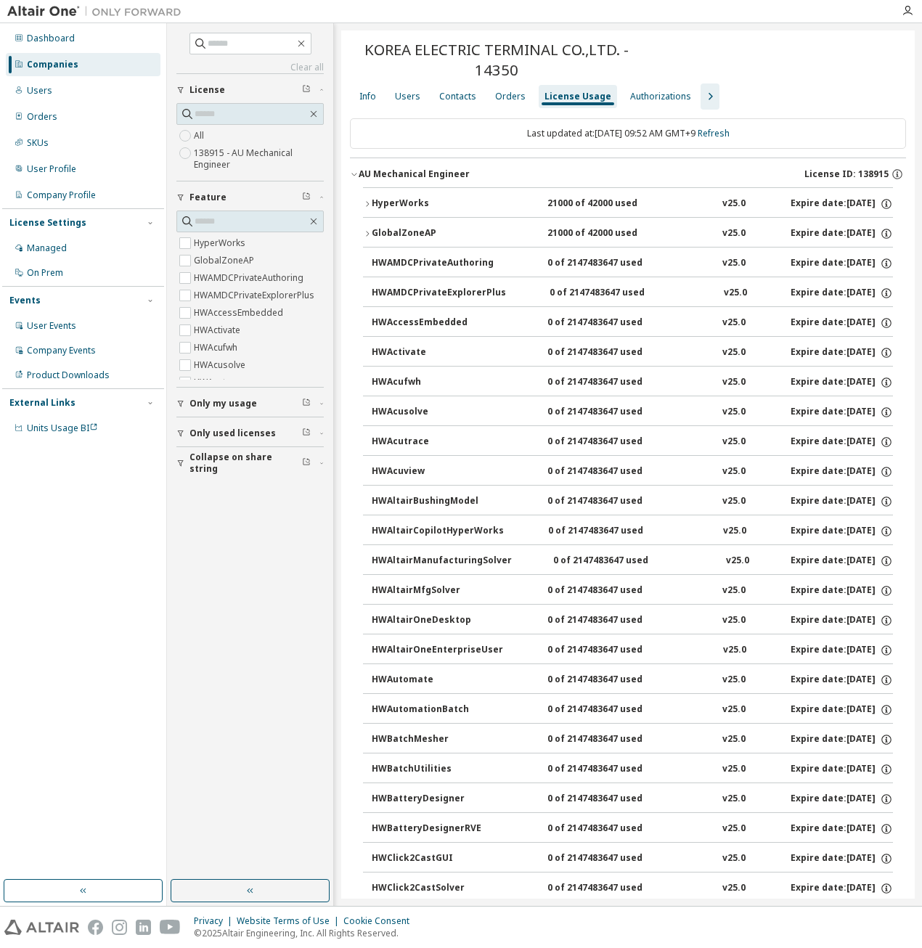
click at [577, 198] on div "21000 of 42000 used" at bounding box center [613, 204] width 131 height 13
